Goal: Check status: Check status

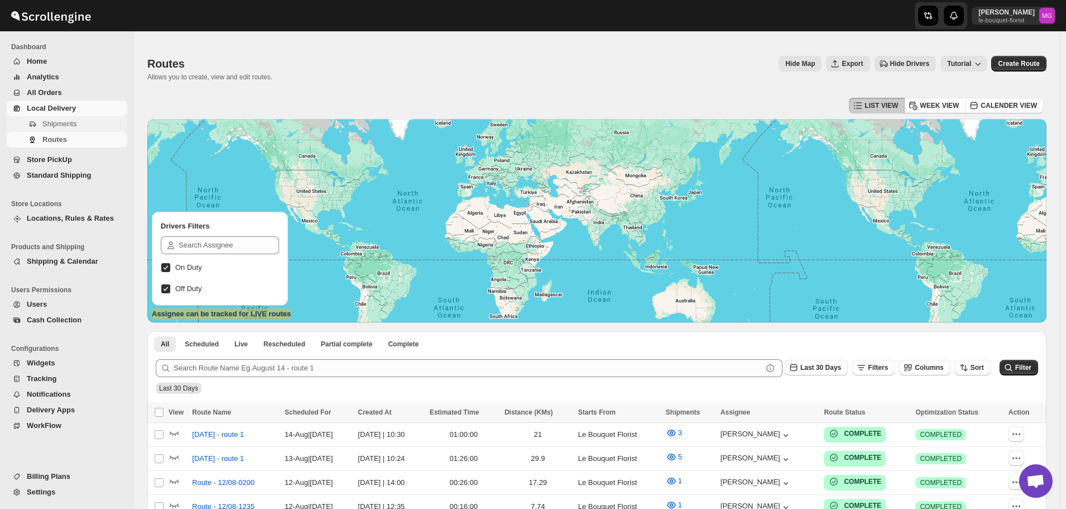
click at [71, 122] on span "Shipments" at bounding box center [59, 123] width 34 height 8
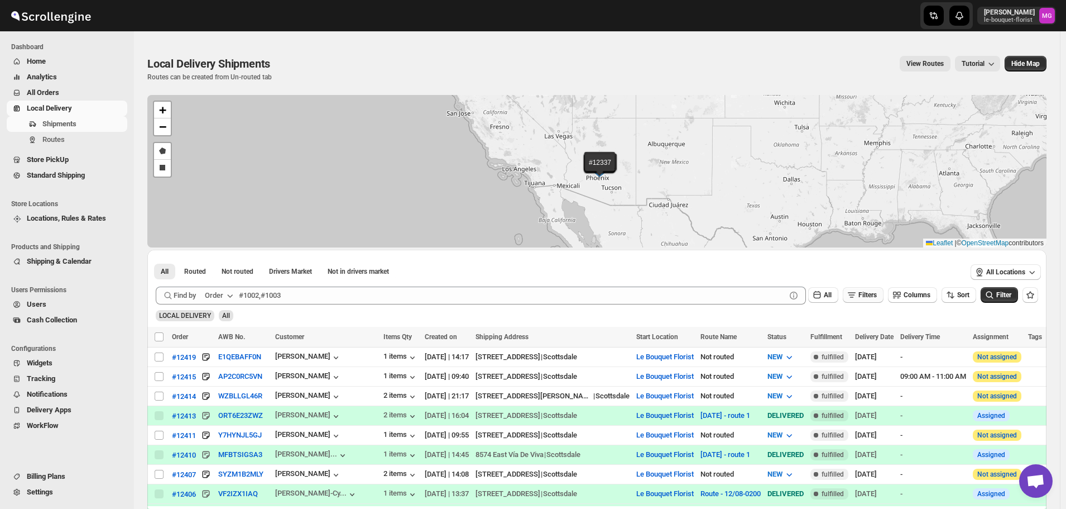
click at [874, 300] on button "Filters" at bounding box center [863, 295] width 41 height 16
click at [859, 336] on span "Add Filter" at bounding box center [872, 338] width 29 height 9
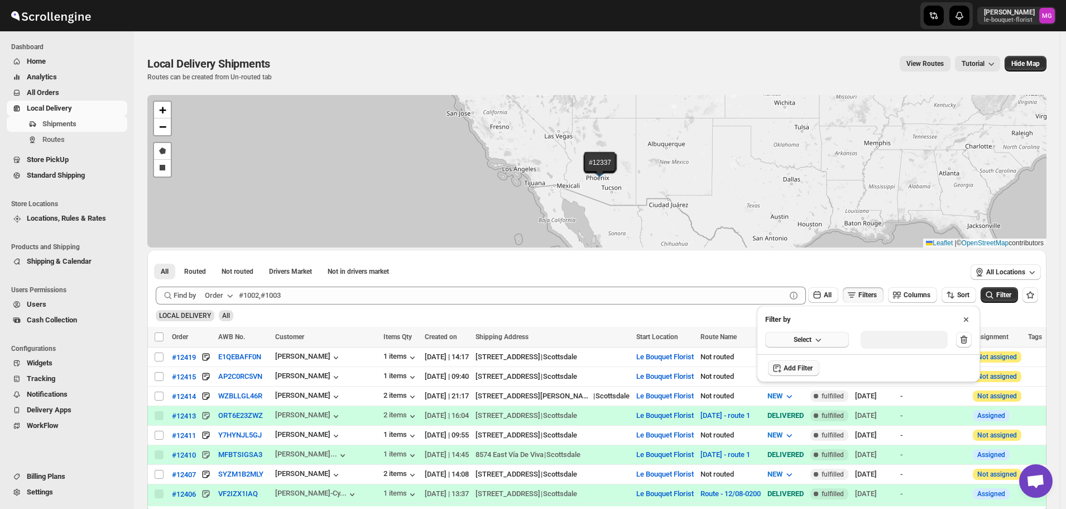
click at [812, 341] on button "Select" at bounding box center [807, 340] width 84 height 16
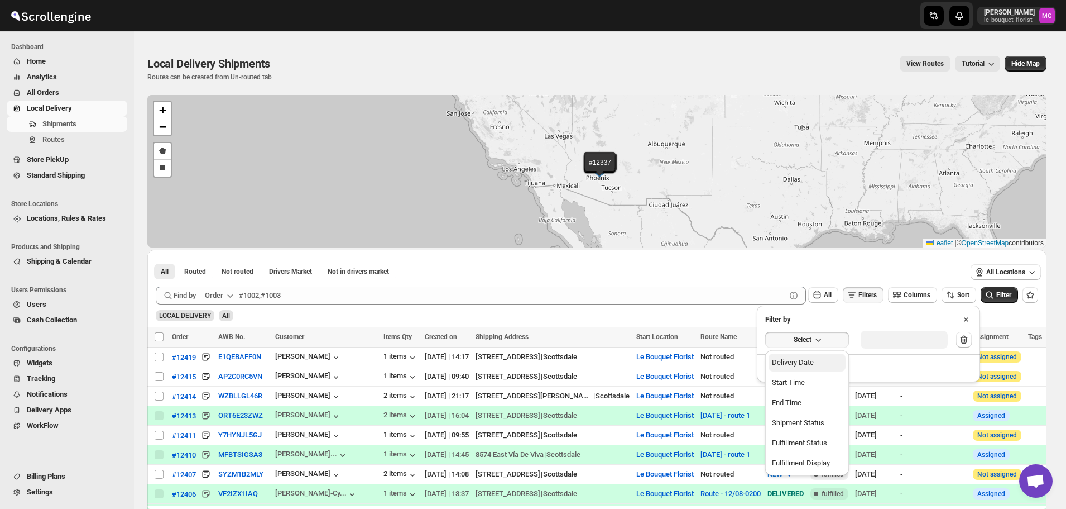
click at [804, 359] on div "Delivery Date" at bounding box center [793, 362] width 42 height 11
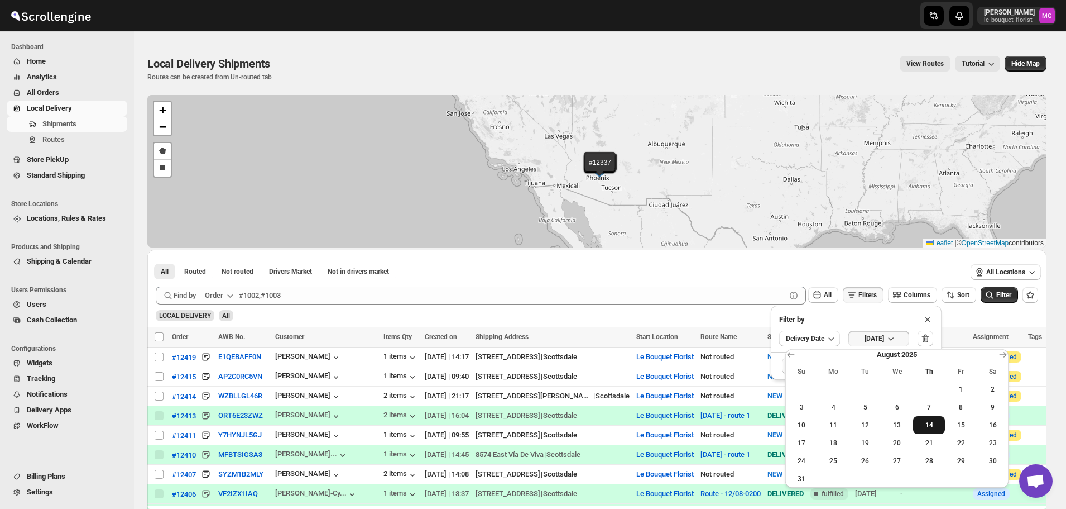
click at [923, 426] on span "14" at bounding box center [929, 424] width 23 height 9
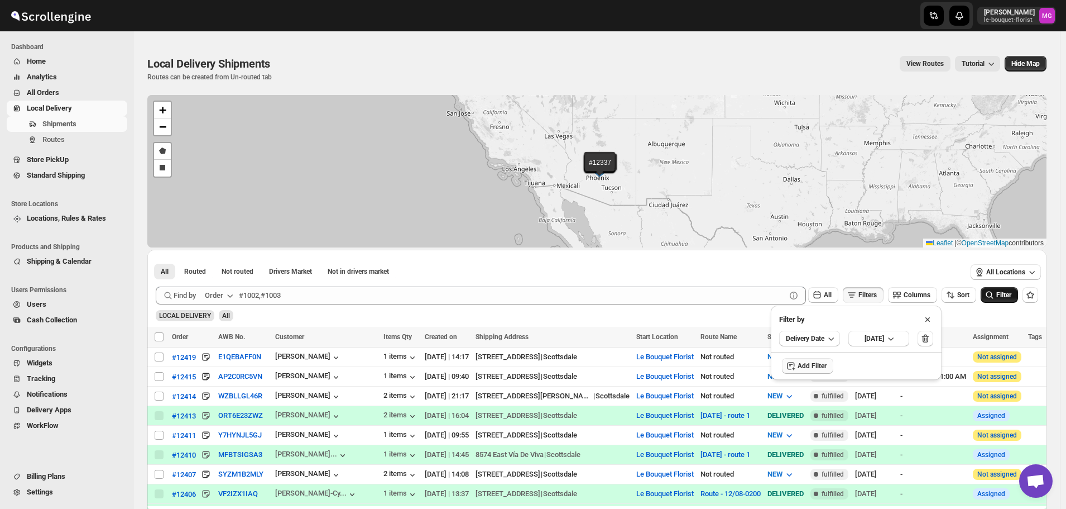
click at [1003, 288] on button "Filter" at bounding box center [999, 295] width 37 height 16
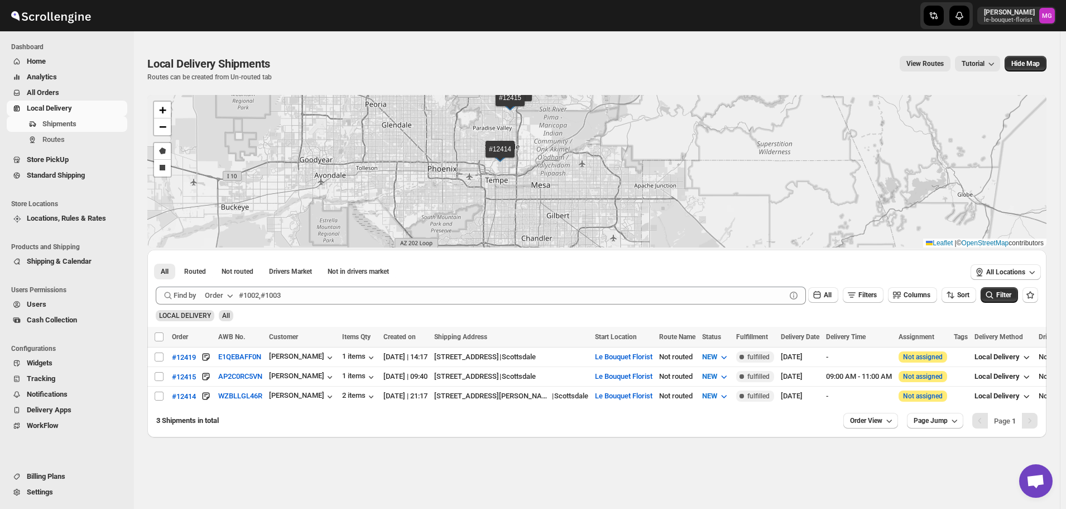
drag, startPoint x: 569, startPoint y: 176, endPoint x: 573, endPoint y: 203, distance: 27.6
click at [572, 203] on div "#12419 #12415 #12414 + − Draw a polygon Draw a rectangle Leaflet | © OpenStreet…" at bounding box center [596, 171] width 899 height 152
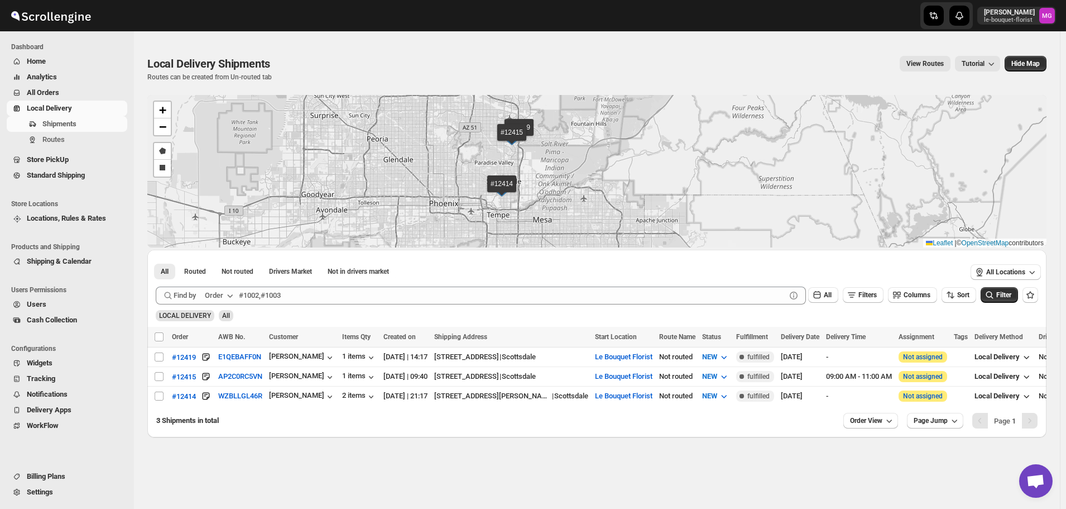
drag, startPoint x: 557, startPoint y: 150, endPoint x: 517, endPoint y: 154, distance: 39.8
click at [558, 178] on div "#12419 #12415 #12414 + − Draw a polygon Draw a rectangle Leaflet | © OpenStreet…" at bounding box center [596, 171] width 899 height 152
